Goal: Information Seeking & Learning: Find specific fact

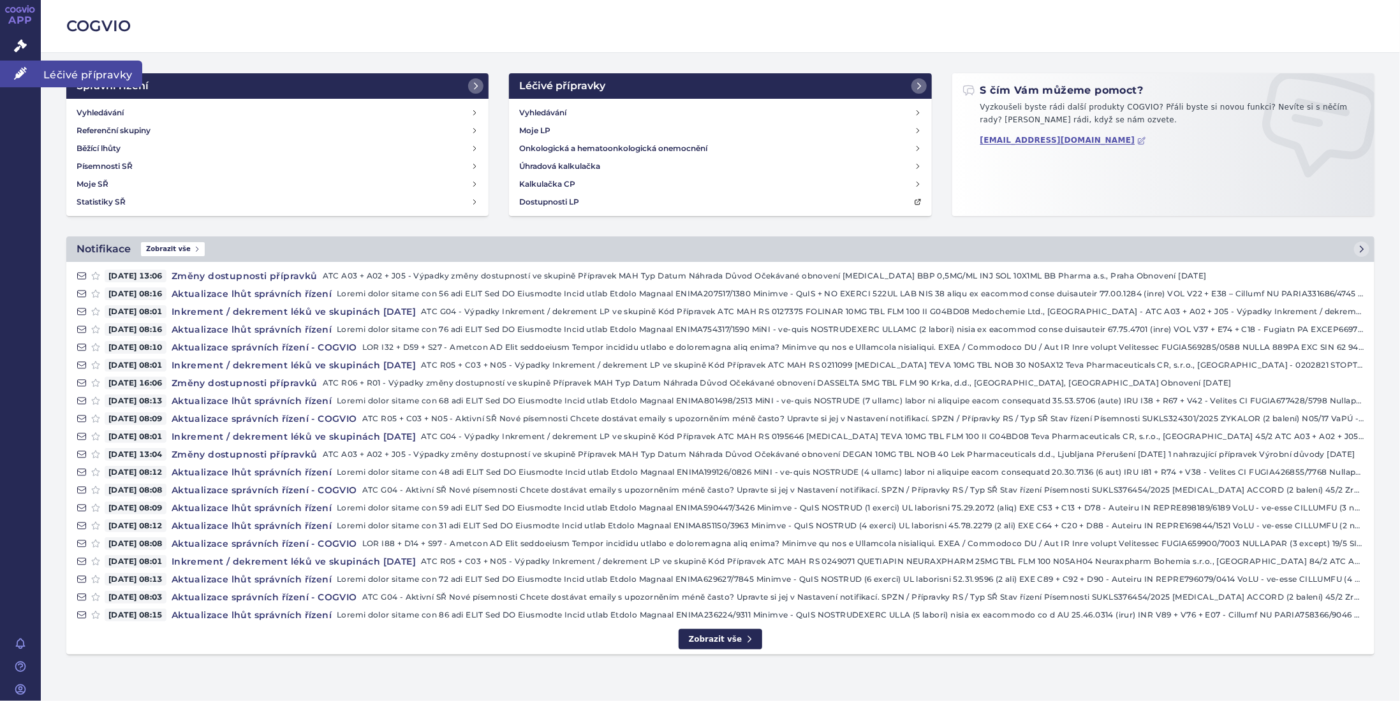
click at [20, 73] on icon at bounding box center [20, 73] width 13 height 13
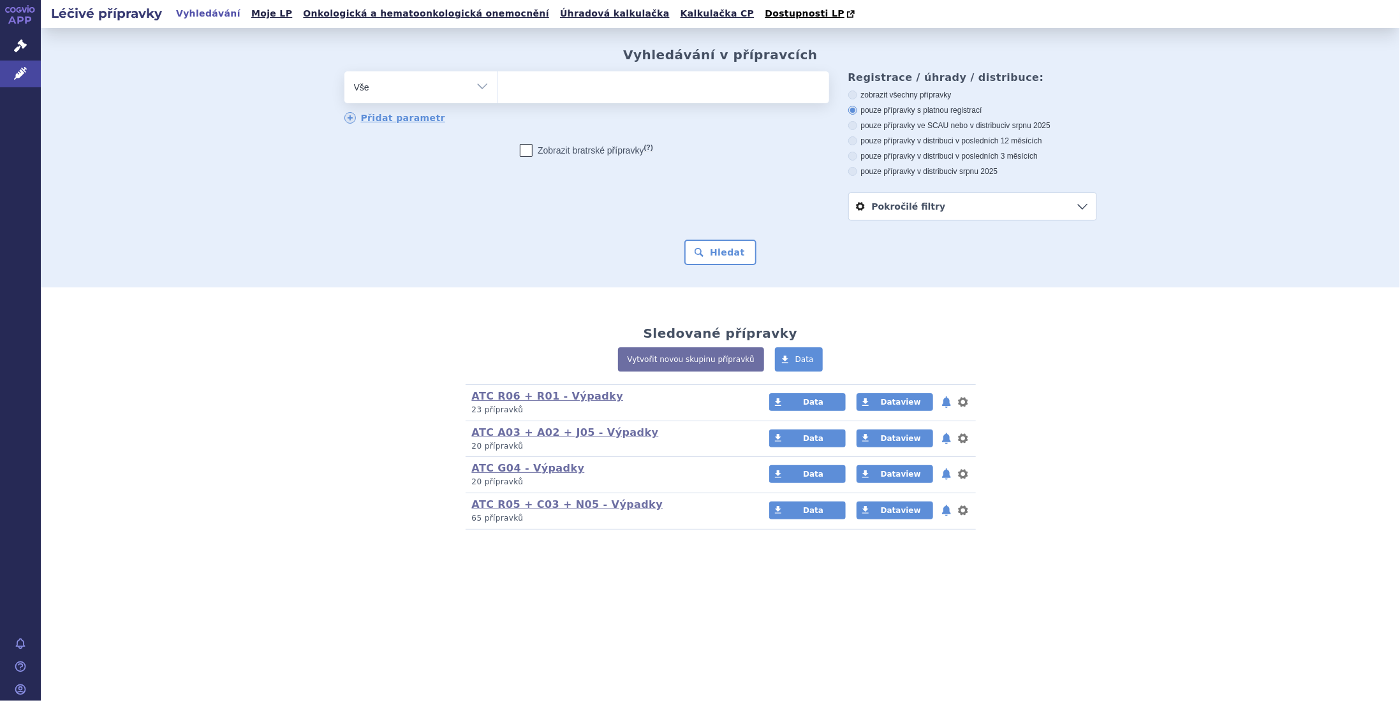
click at [543, 92] on ul at bounding box center [663, 84] width 331 height 27
click at [498, 92] on select at bounding box center [497, 87] width 1 height 32
type input "ga"
type input "gad"
type input "gado"
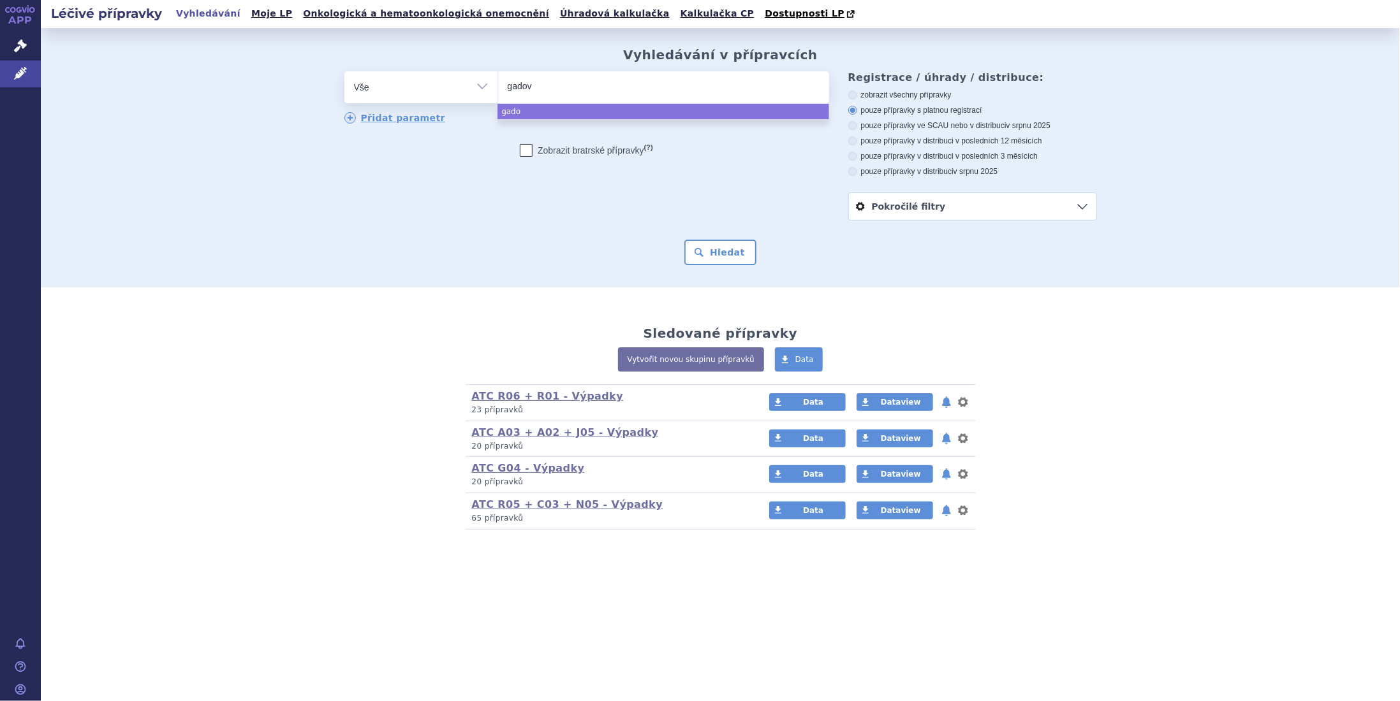
type input "gadovi"
type input "gadovis"
type input "gadovist"
select select "gadovist"
click at [718, 257] on button "Hledat" at bounding box center [720, 253] width 72 height 26
